Goal: Information Seeking & Learning: Learn about a topic

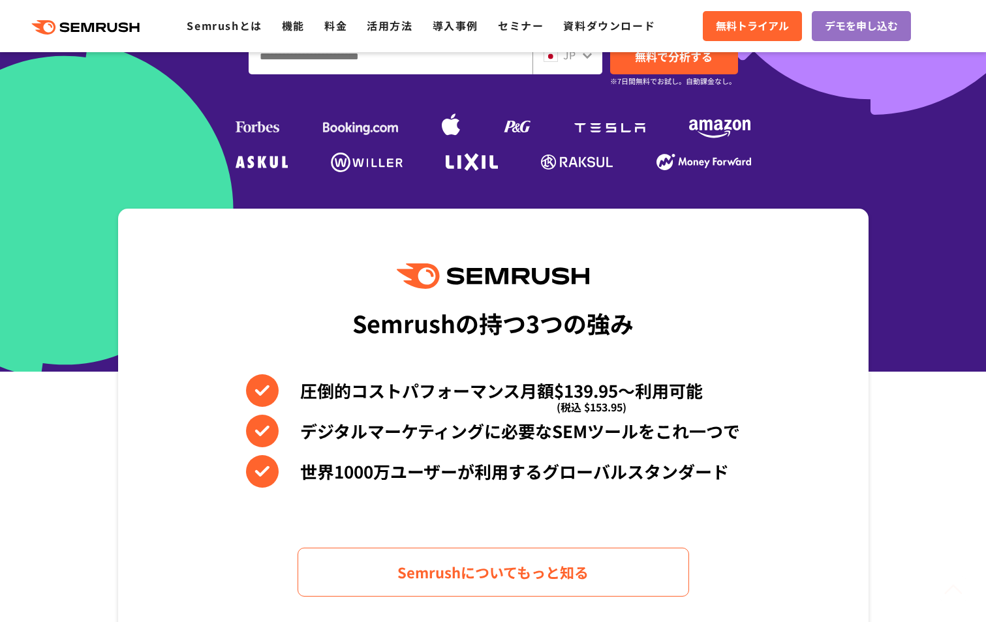
scroll to position [457, 0]
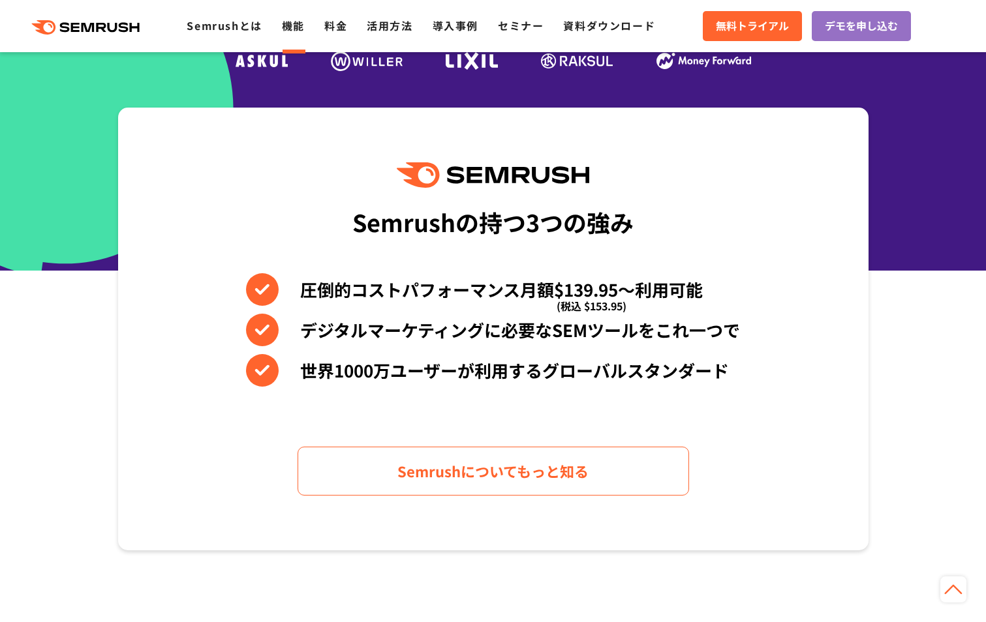
click at [291, 29] on link "機能" at bounding box center [293, 26] width 23 height 16
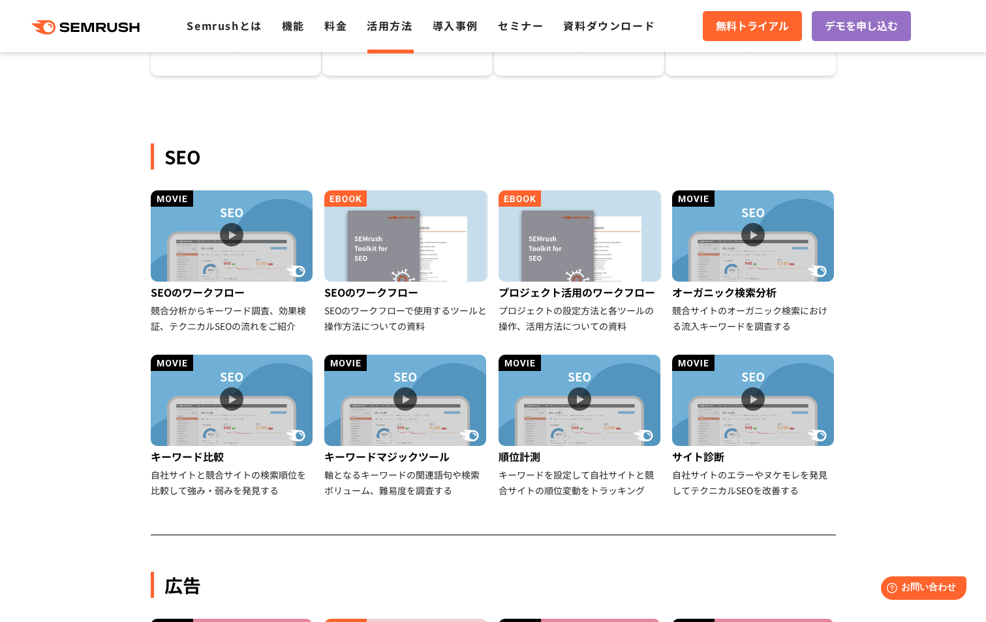
scroll to position [261, 0]
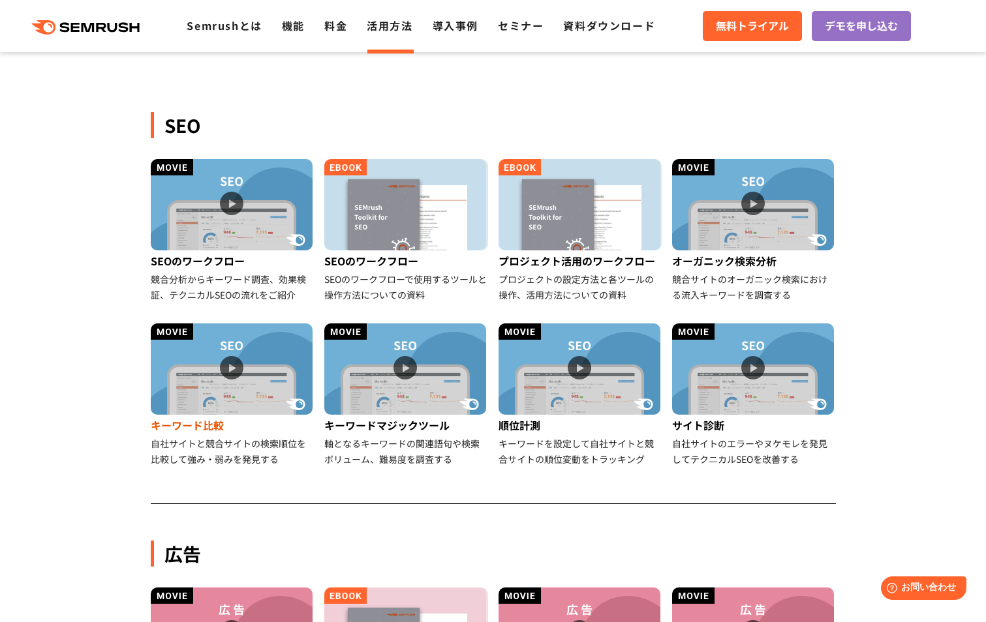
click at [247, 373] on img at bounding box center [232, 369] width 162 height 91
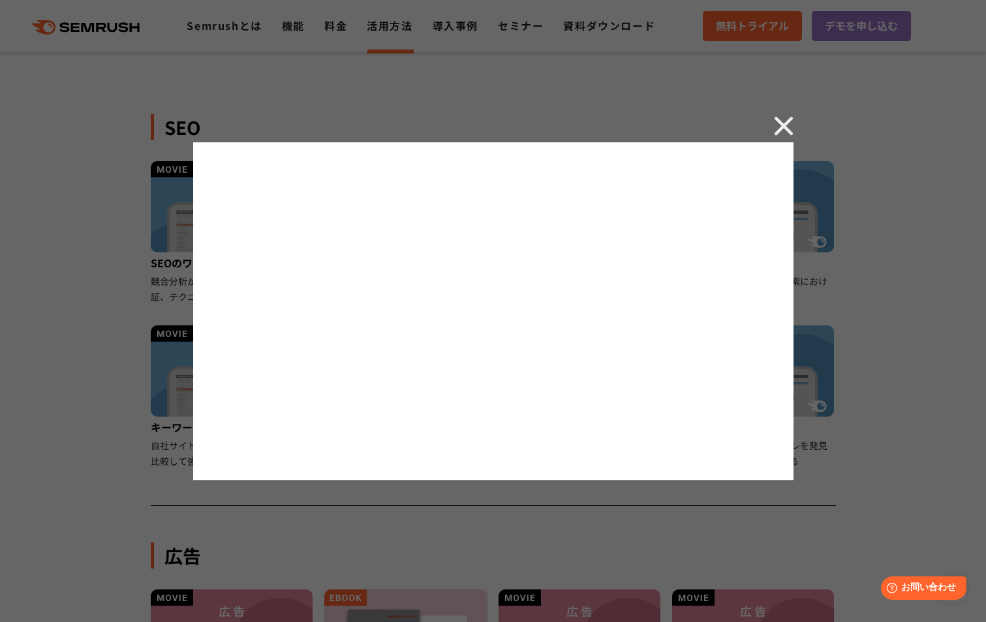
scroll to position [196, 0]
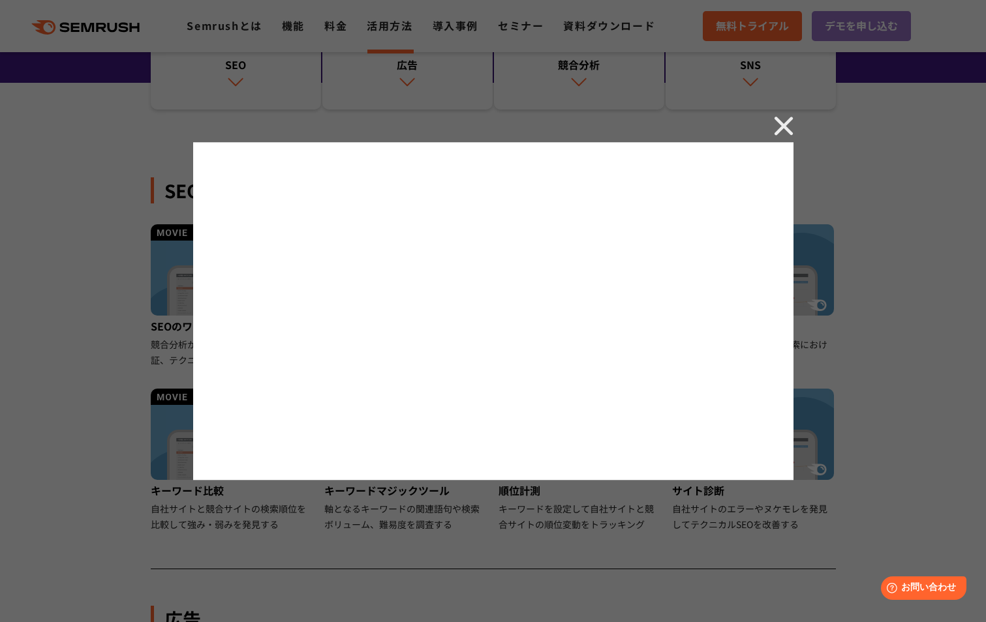
click at [789, 129] on img at bounding box center [784, 126] width 20 height 20
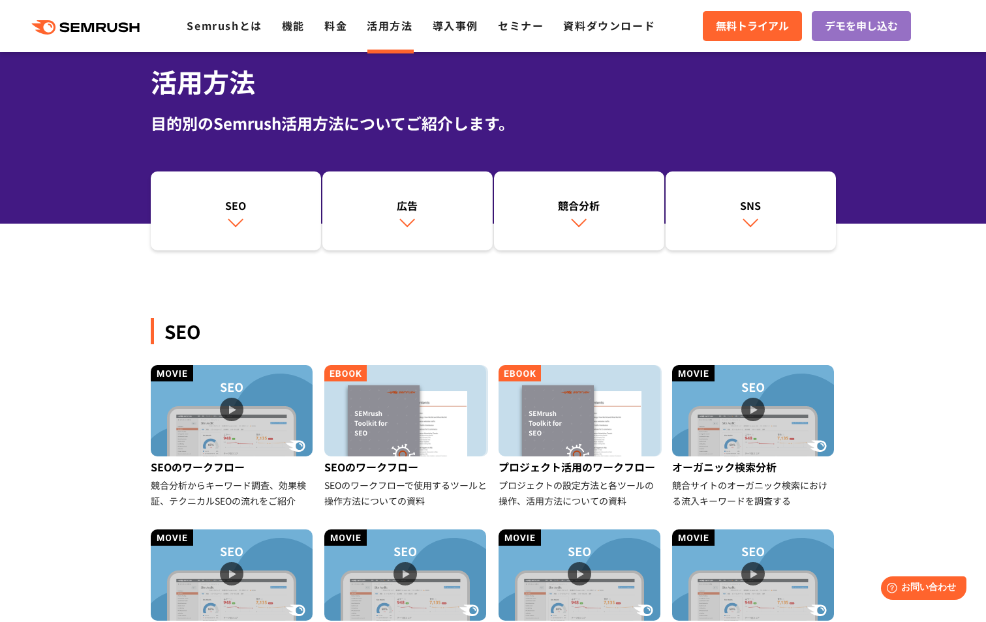
scroll to position [130, 0]
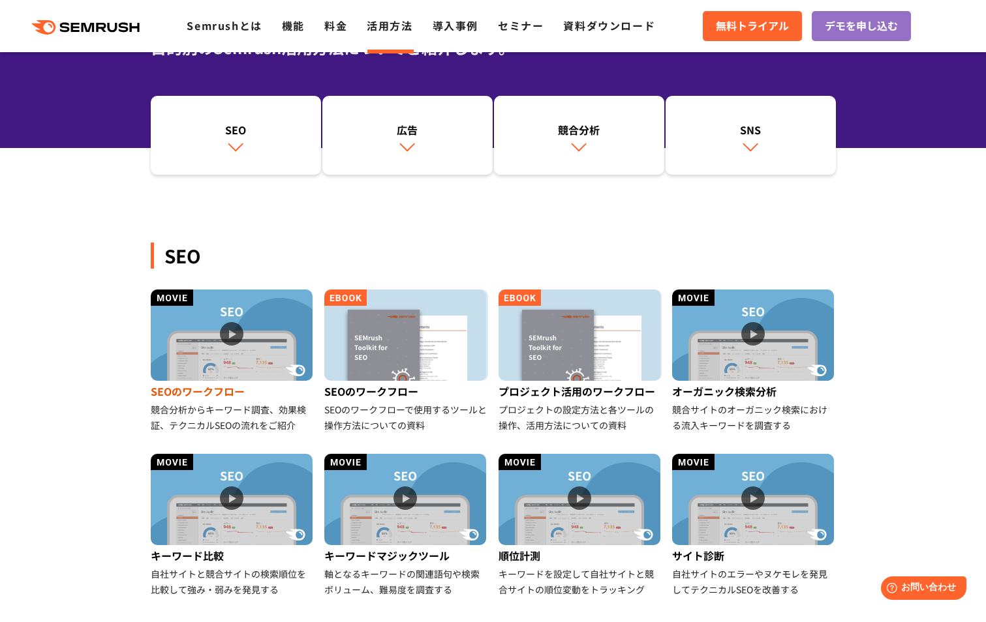
click at [234, 336] on img at bounding box center [232, 335] width 162 height 91
